Goal: Navigation & Orientation: Find specific page/section

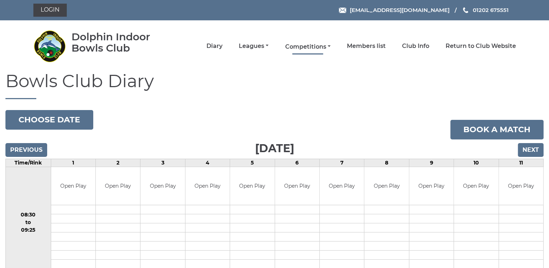
click at [298, 46] on link "Competitions" at bounding box center [307, 47] width 45 height 8
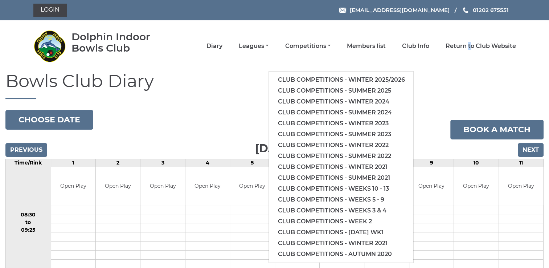
click at [469, 68] on div "Dolphin Indoor Bowls Club Diary Leagues Club leagues - Winter 2025/2026 Club le…" at bounding box center [275, 45] width 494 height 45
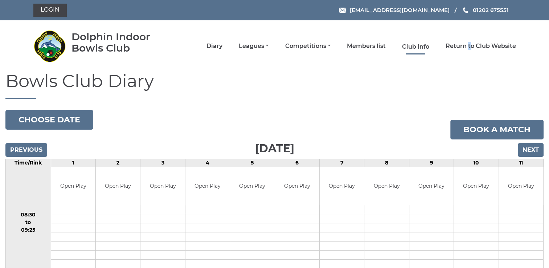
click at [412, 47] on link "Club Info" at bounding box center [415, 47] width 27 height 8
click at [460, 44] on link "Return to Club Website" at bounding box center [481, 47] width 70 height 8
